Goal: Find specific page/section: Find specific page/section

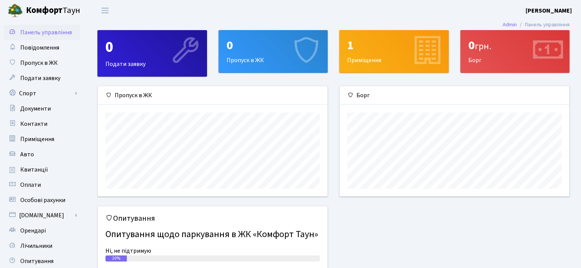
scroll to position [110, 229]
click at [30, 170] on span "Квитанції" at bounding box center [34, 170] width 28 height 8
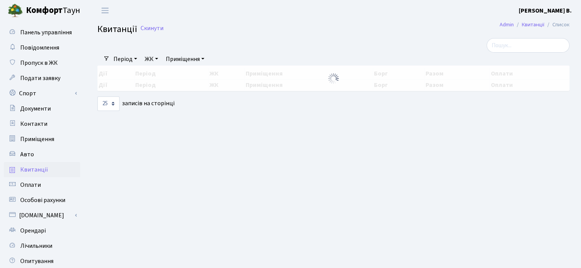
select select "25"
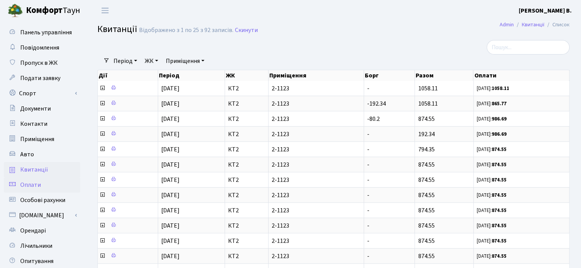
click at [30, 184] on span "Оплати" at bounding box center [30, 185] width 21 height 8
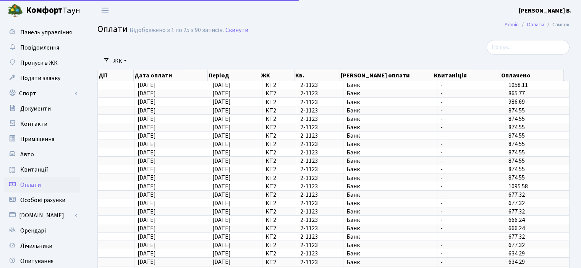
select select "25"
